Goal: Transaction & Acquisition: Subscribe to service/newsletter

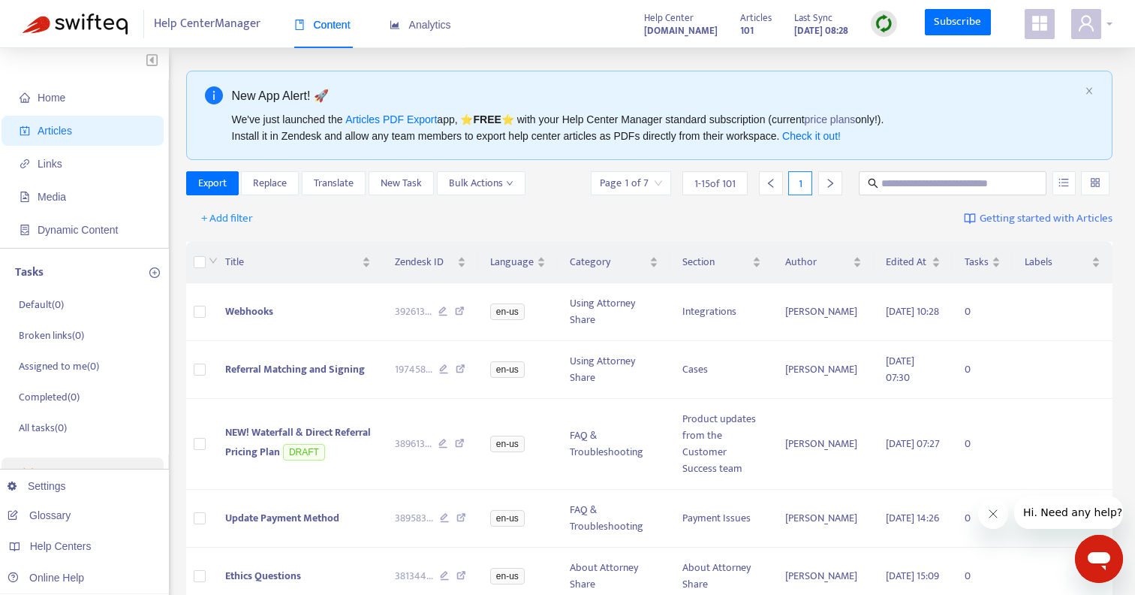
click at [1095, 22] on span at bounding box center [1086, 24] width 30 height 30
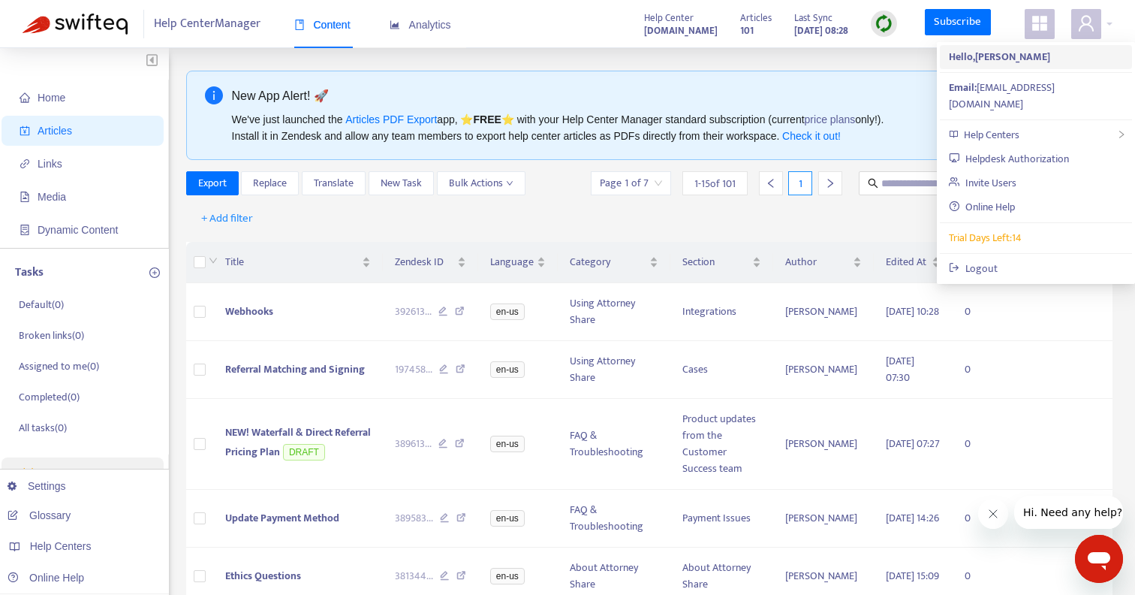
click at [980, 56] on strong "Hello, Zaidee Laughlin" at bounding box center [999, 56] width 101 height 17
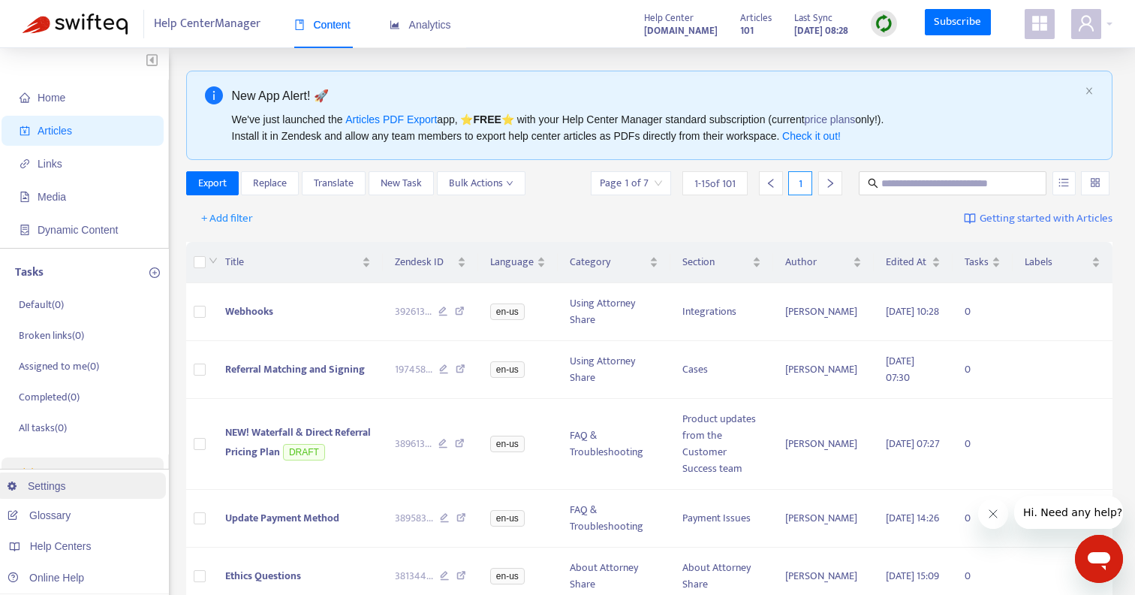
click at [36, 492] on link "Settings" at bounding box center [37, 486] width 59 height 12
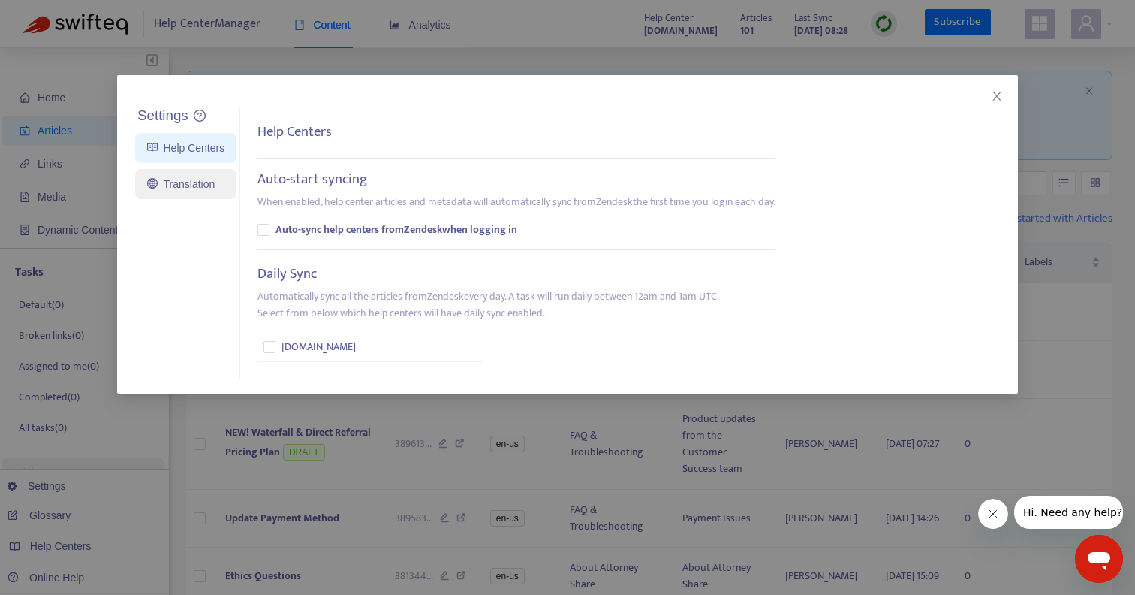
click at [191, 188] on link "Translation" at bounding box center [181, 184] width 68 height 12
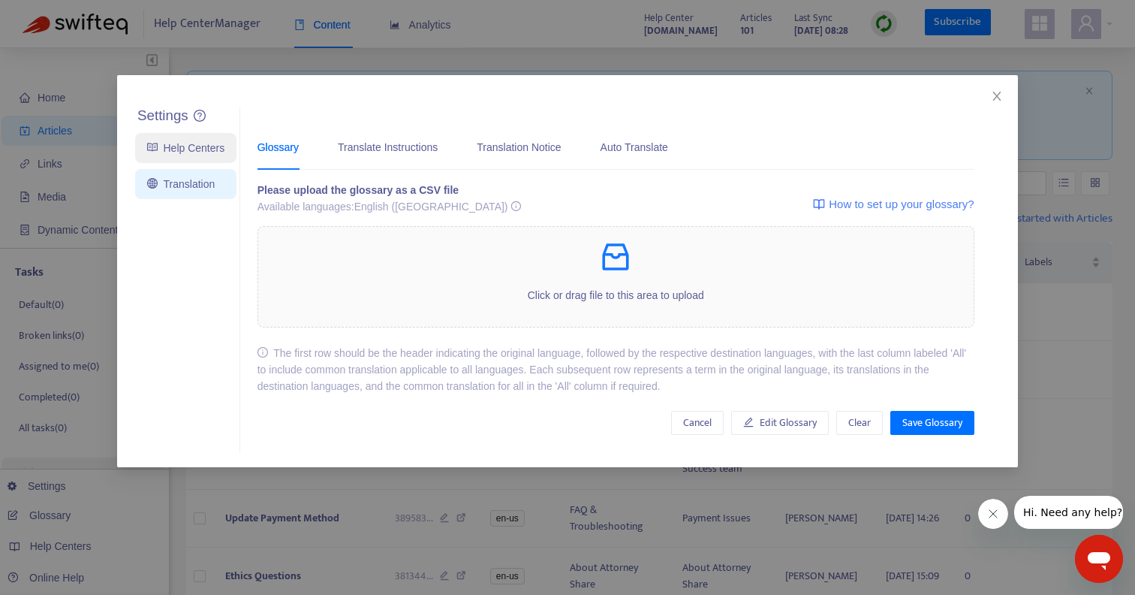
click at [147, 143] on link "Help Centers" at bounding box center [185, 148] width 77 height 12
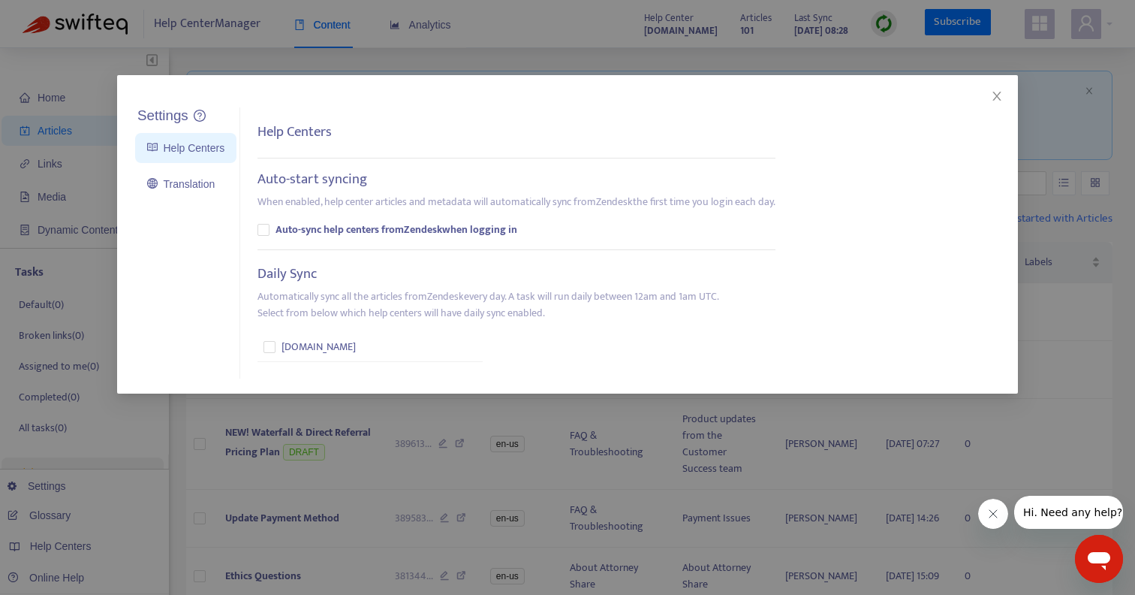
click at [104, 74] on div "Settings Help Centers Translation Settings Help Centers Auto-start syncing When…" at bounding box center [567, 297] width 1135 height 595
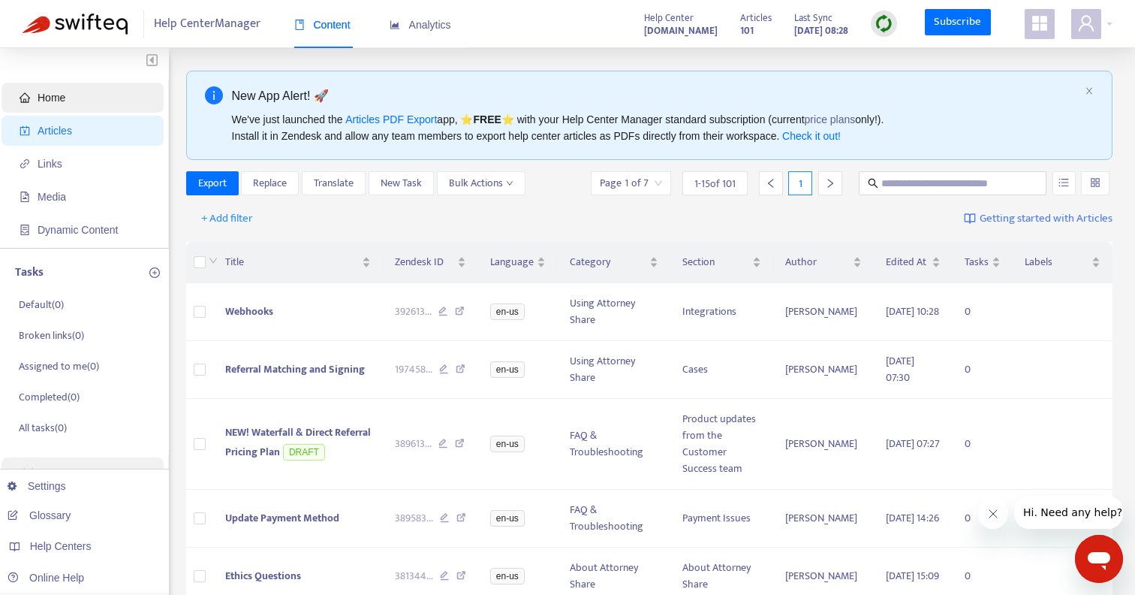
click at [59, 102] on span "Home" at bounding box center [52, 98] width 28 height 12
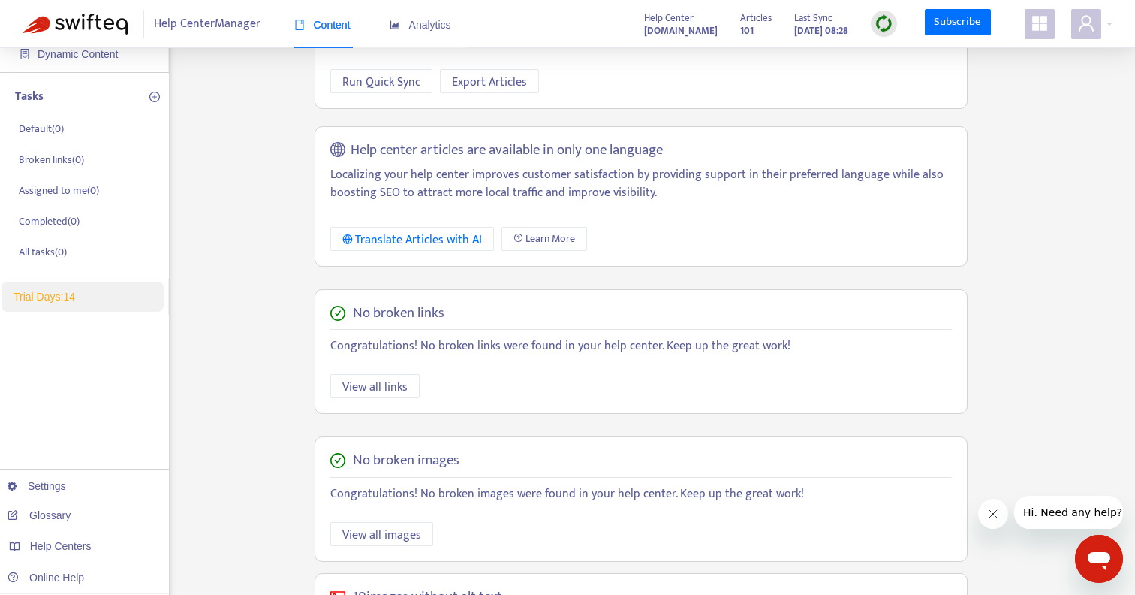
scroll to position [354, 0]
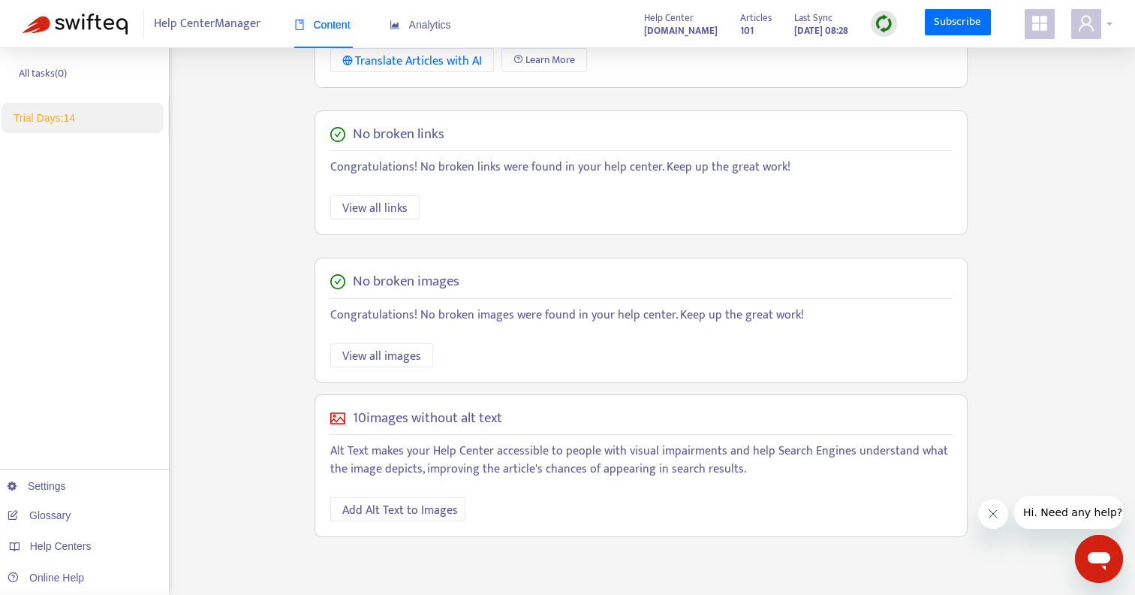
click at [1095, 15] on span at bounding box center [1086, 24] width 30 height 30
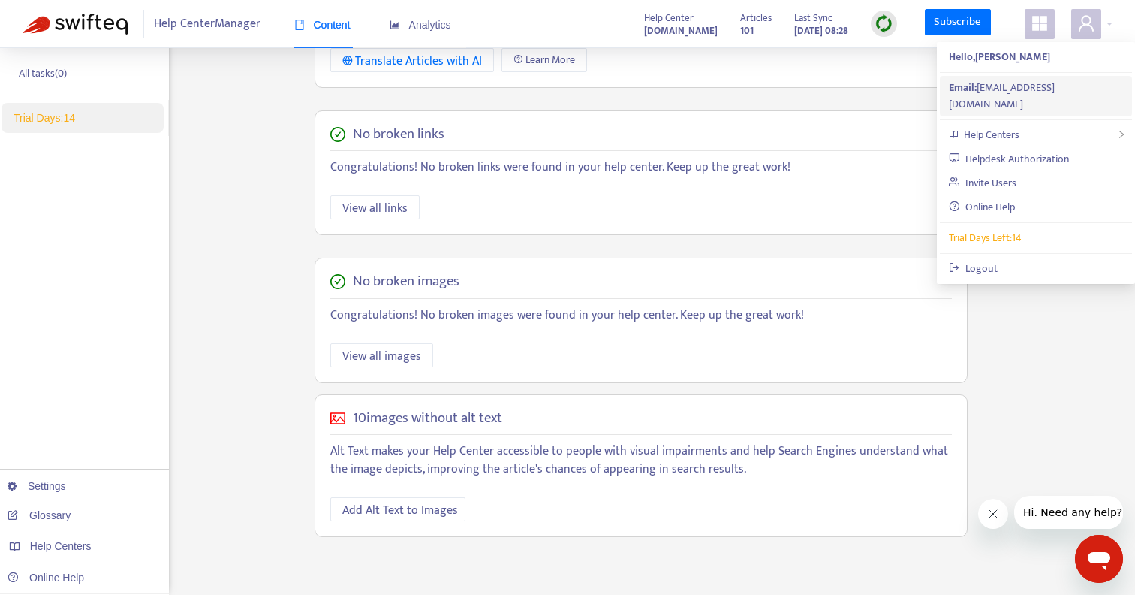
click at [1010, 81] on div "Email: zaidee@attorneyshare.com" at bounding box center [1036, 96] width 174 height 33
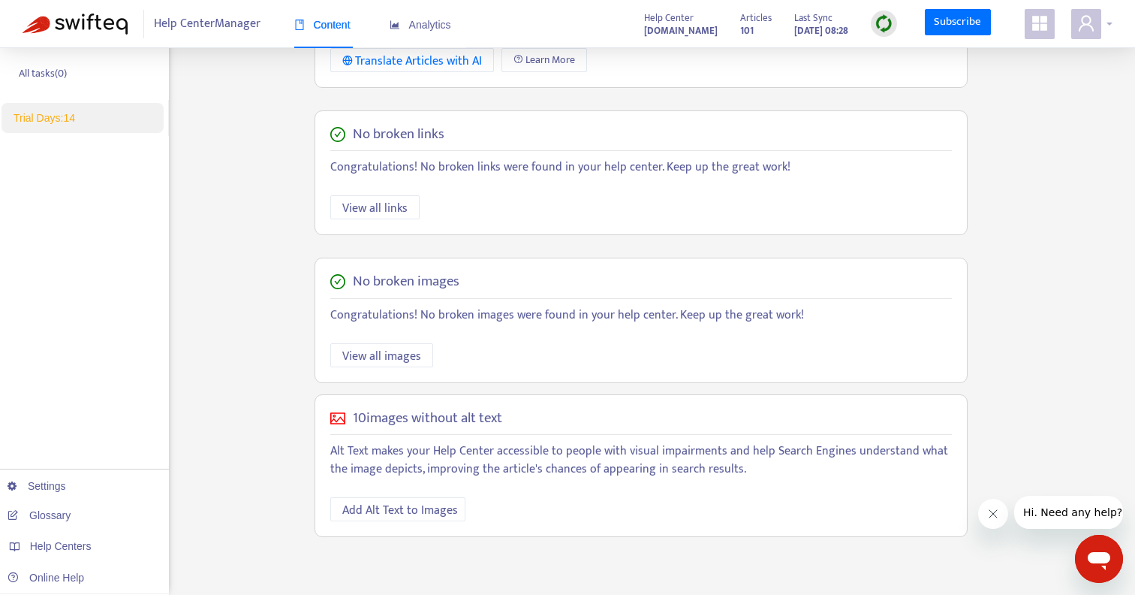
click at [1087, 28] on icon "user" at bounding box center [1086, 23] width 18 height 18
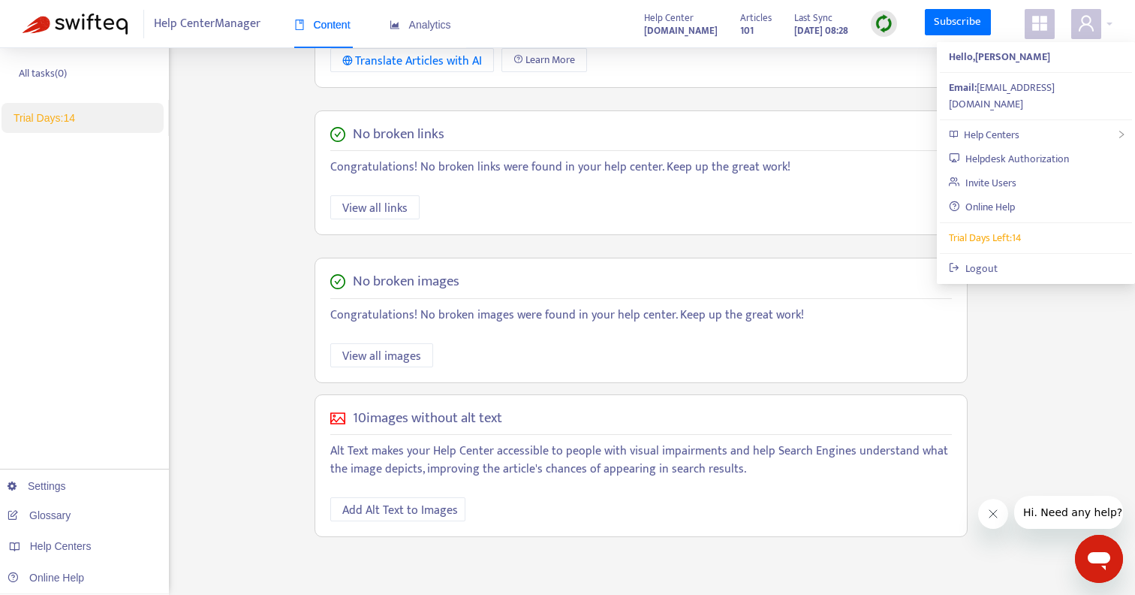
click at [1025, 25] on span at bounding box center [1040, 24] width 30 height 30
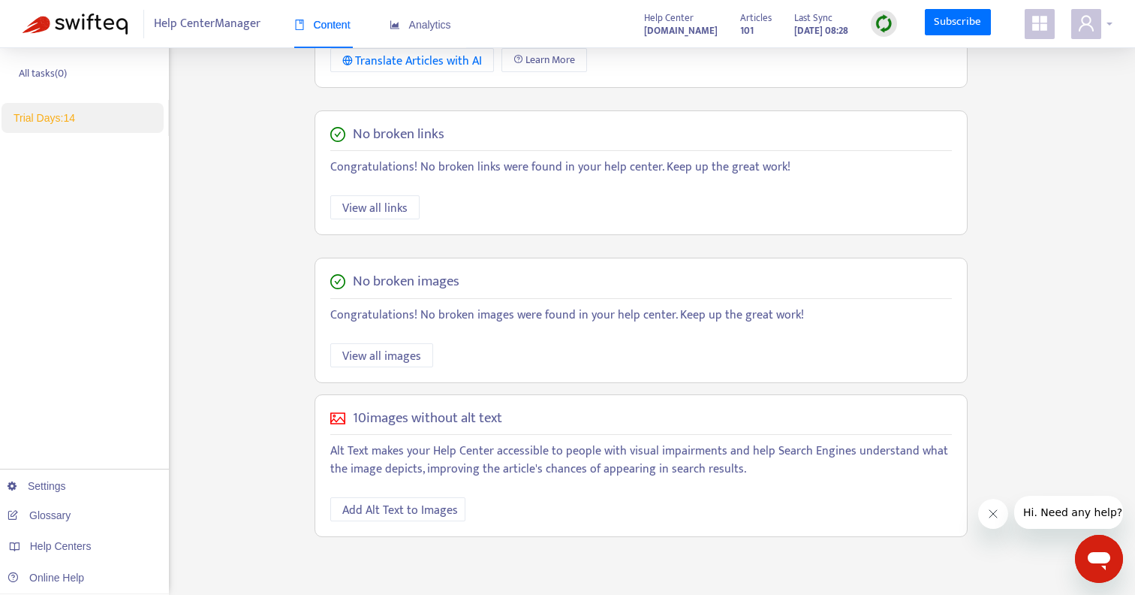
click at [1101, 20] on span at bounding box center [1086, 24] width 30 height 30
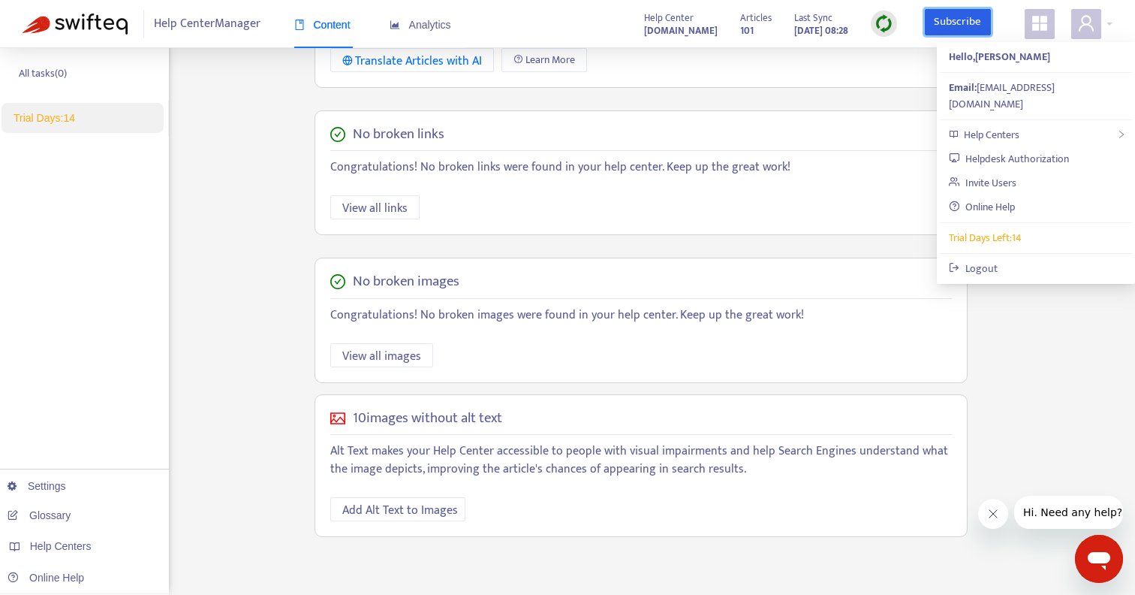
click at [956, 25] on link "Subscribe" at bounding box center [958, 22] width 66 height 27
